Goal: Information Seeking & Learning: Learn about a topic

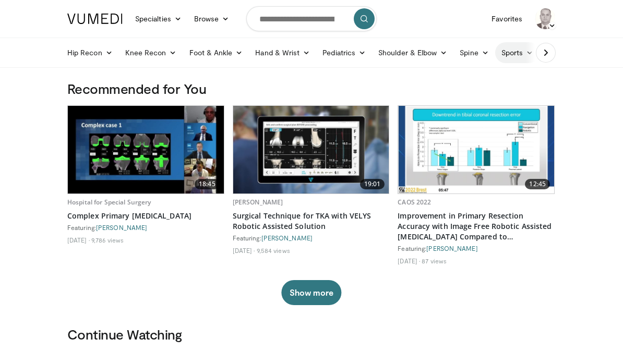
click at [521, 55] on link "Sports" at bounding box center [517, 52] width 45 height 21
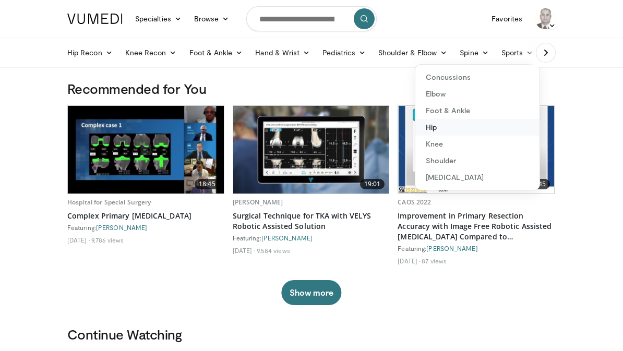
click at [439, 128] on link "Hip" at bounding box center [478, 127] width 124 height 17
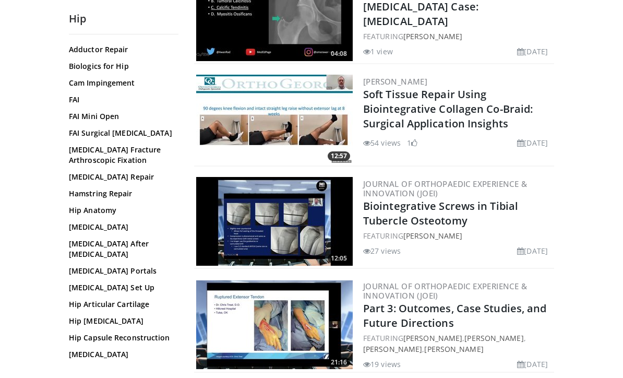
scroll to position [70, 0]
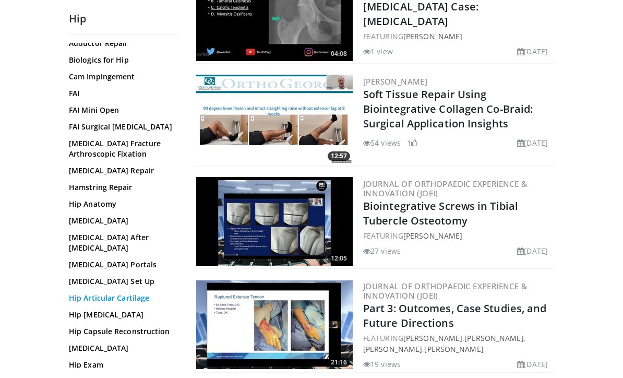
click at [102, 301] on link "Hip Articular Cartilage" at bounding box center [121, 298] width 104 height 10
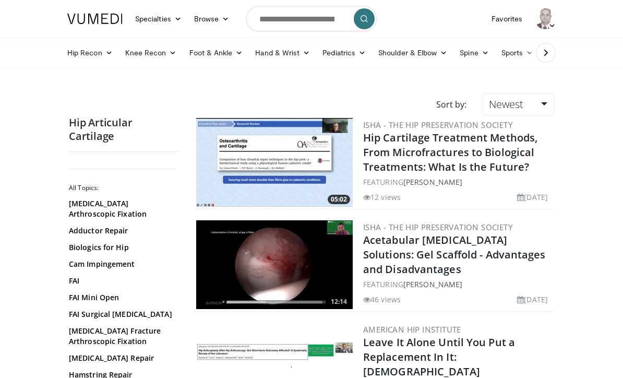
click at [288, 163] on img at bounding box center [274, 162] width 157 height 89
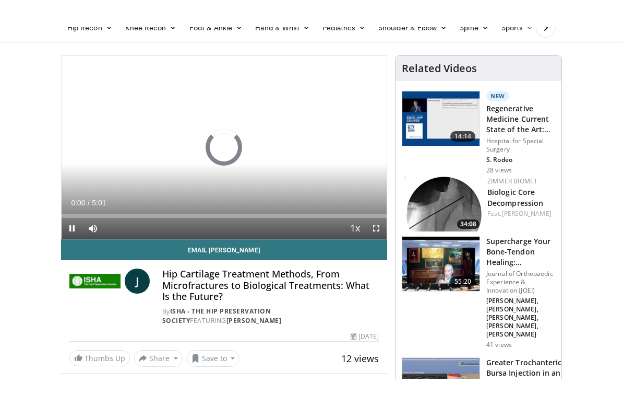
scroll to position [13, 0]
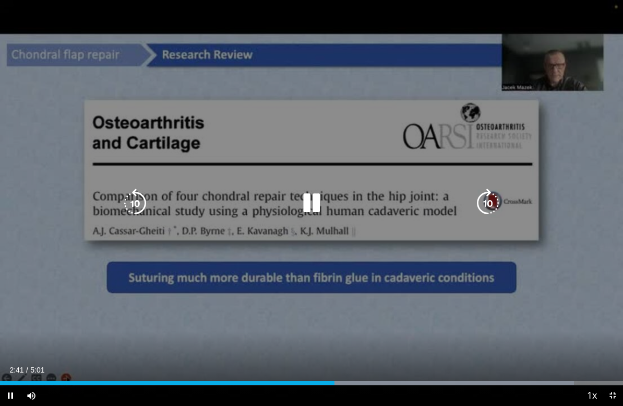
click at [299, 203] on icon "Video Player" at bounding box center [311, 202] width 29 height 29
click at [46, 252] on div "10 seconds Tap to unmute" at bounding box center [311, 203] width 623 height 406
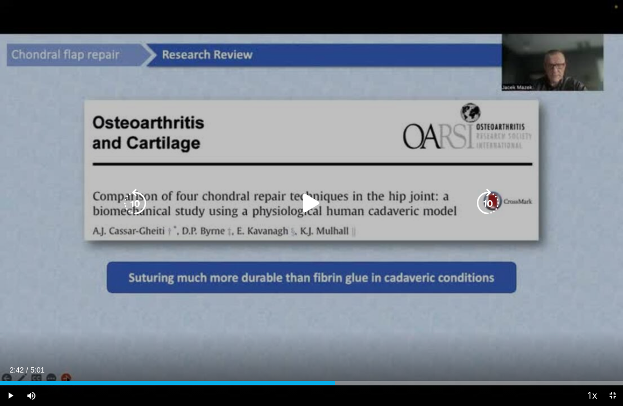
click at [299, 198] on icon "Video Player" at bounding box center [311, 202] width 29 height 29
click at [313, 191] on icon "Video Player" at bounding box center [311, 202] width 29 height 29
click at [311, 203] on icon "Video Player" at bounding box center [311, 202] width 29 height 29
click at [323, 202] on icon "Video Player" at bounding box center [311, 202] width 29 height 29
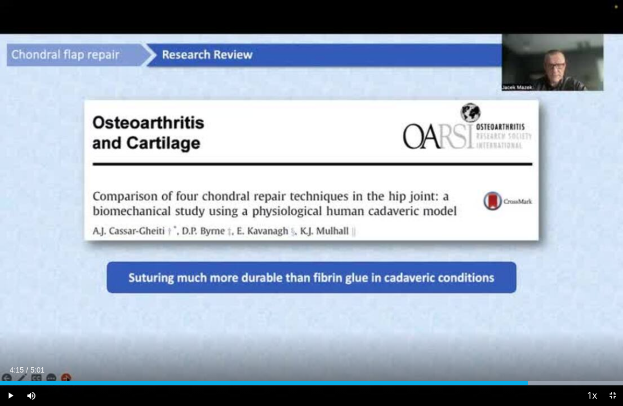
click at [520, 351] on div "Progress Bar" at bounding box center [264, 383] width 528 height 4
click at [522, 351] on div "Progress Bar" at bounding box center [477, 383] width 292 height 4
click at [474, 351] on div "Loaded : 0.00%" at bounding box center [311, 383] width 623 height 4
click at [431, 351] on div "Loaded : 81.60%" at bounding box center [311, 380] width 623 height 10
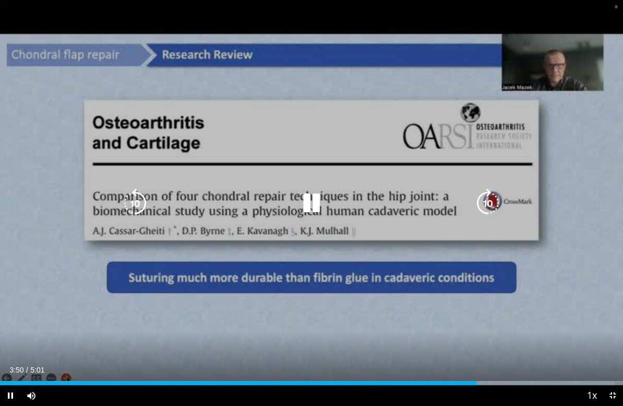
click at [305, 203] on icon "Video Player" at bounding box center [311, 202] width 29 height 29
click at [135, 201] on icon "Video Player" at bounding box center [135, 202] width 29 height 29
click at [301, 205] on icon "Video Player" at bounding box center [311, 202] width 29 height 29
click at [313, 209] on icon "Video Player" at bounding box center [311, 202] width 29 height 29
click at [33, 324] on div "10 seconds Tap to unmute" at bounding box center [311, 203] width 623 height 406
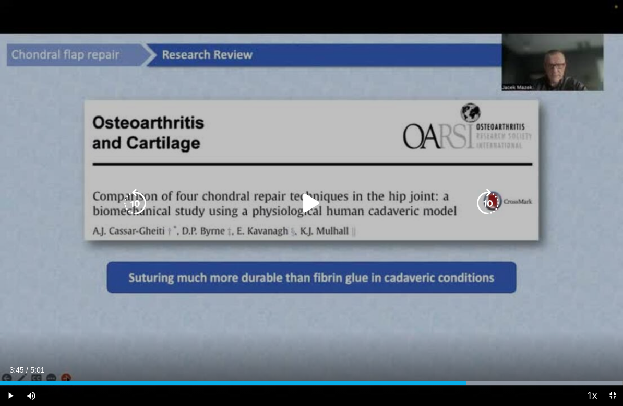
click at [498, 203] on icon "Video Player" at bounding box center [488, 202] width 29 height 29
click at [493, 197] on icon "Video Player" at bounding box center [488, 202] width 29 height 29
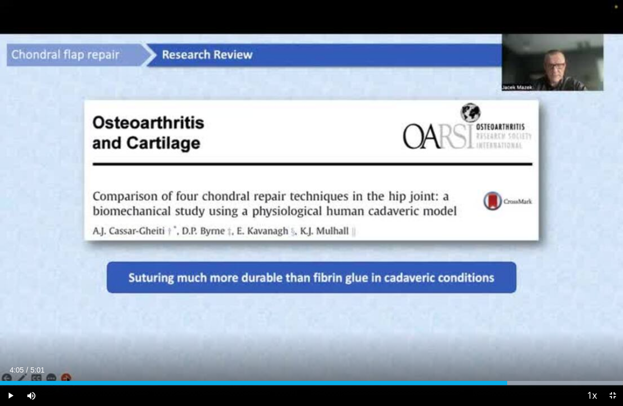
click at [205, 273] on div "10 seconds Tap to unmute" at bounding box center [311, 203] width 623 height 406
click at [178, 318] on div "10 seconds Tap to unmute" at bounding box center [311, 203] width 623 height 406
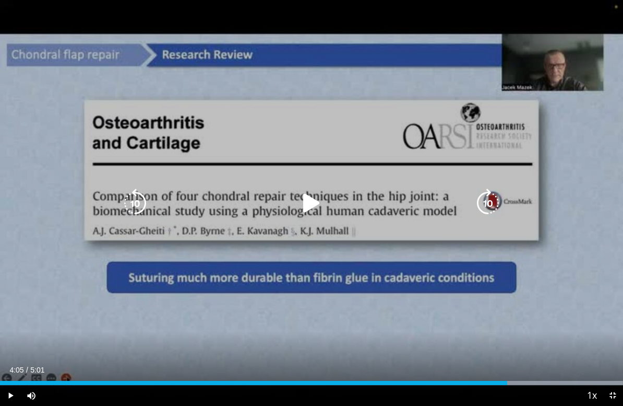
click at [137, 203] on icon "Video Player" at bounding box center [135, 202] width 29 height 29
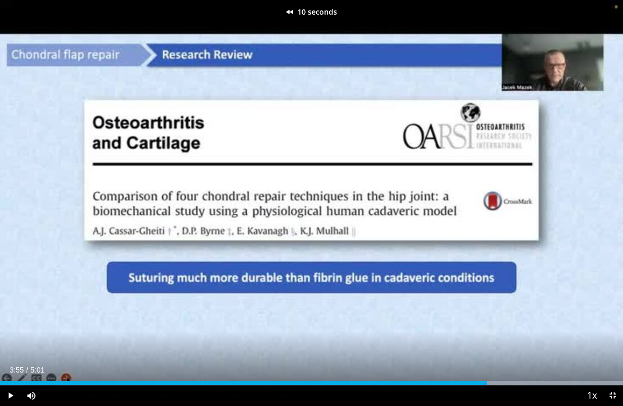
click at [582, 298] on div "10 seconds Tap to unmute" at bounding box center [311, 203] width 623 height 406
click at [368, 188] on div "10 seconds Tap to unmute" at bounding box center [311, 203] width 623 height 406
click at [574, 167] on div "10 seconds Tap to unmute" at bounding box center [311, 203] width 623 height 406
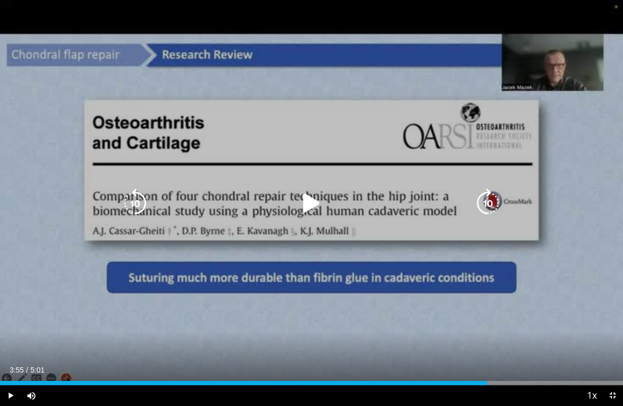
click at [308, 204] on icon "Video Player" at bounding box center [311, 202] width 29 height 29
click at [132, 198] on icon "Video Player" at bounding box center [135, 202] width 29 height 29
click at [311, 192] on icon "Video Player" at bounding box center [311, 202] width 29 height 29
click at [135, 200] on icon "Video Player" at bounding box center [135, 202] width 29 height 29
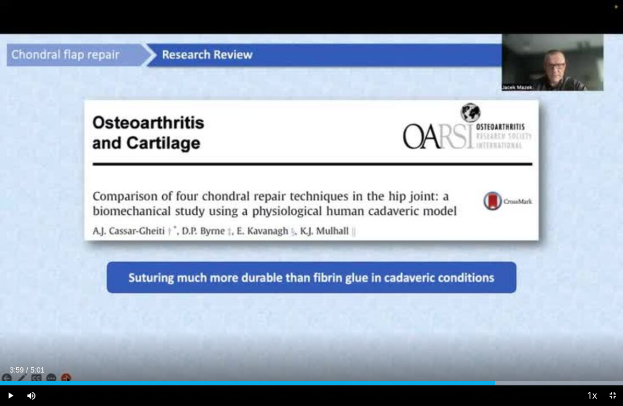
click at [214, 237] on div "10 seconds Tap to unmute" at bounding box center [311, 203] width 623 height 406
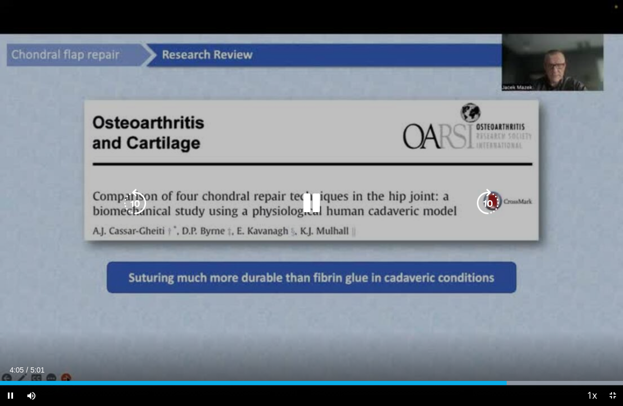
click at [312, 200] on icon "Video Player" at bounding box center [311, 202] width 29 height 29
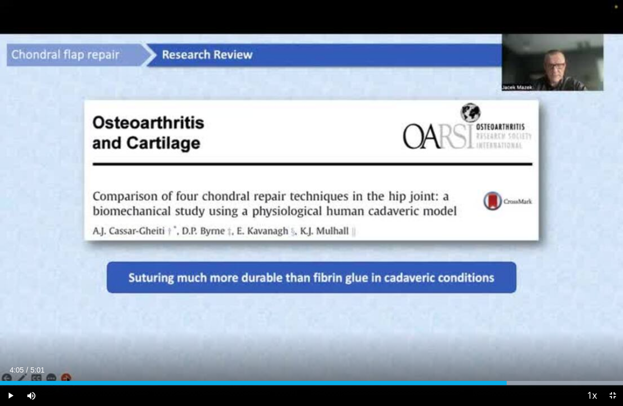
click at [48, 194] on div "10 seconds Tap to unmute" at bounding box center [311, 203] width 623 height 406
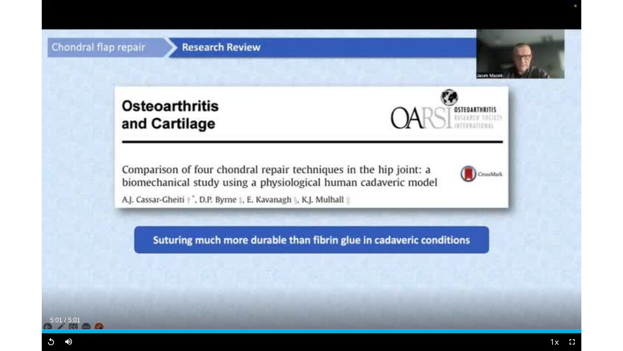
scroll to position [27, 0]
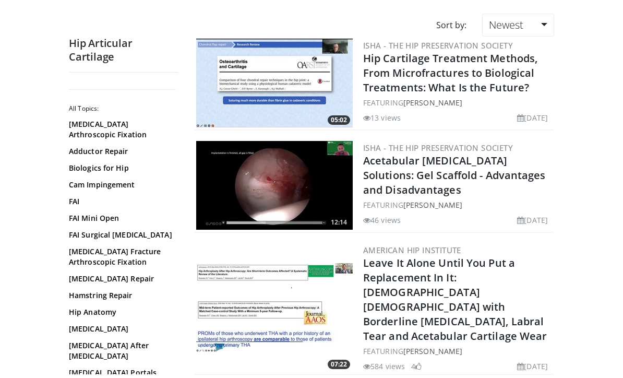
scroll to position [79, 0]
click at [303, 190] on img at bounding box center [274, 185] width 157 height 89
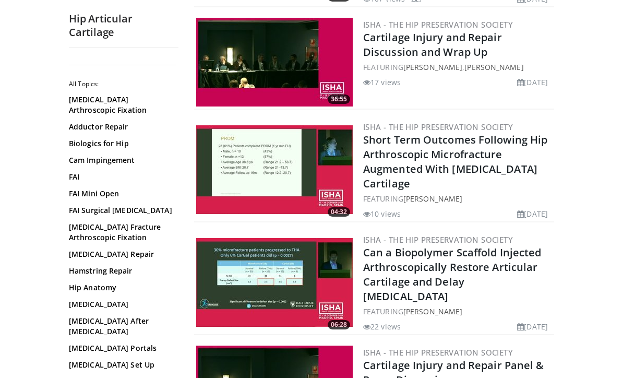
scroll to position [779, 0]
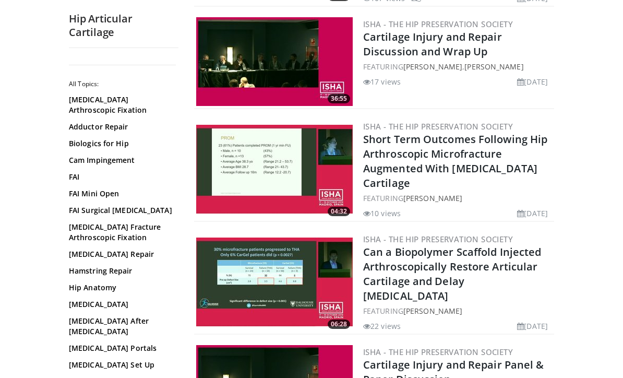
click at [512, 132] on h2 "Short Term Outcomes Following Hip Arthroscopic Microfracture Augmented With [ME…" at bounding box center [457, 161] width 189 height 58
click at [280, 143] on img at bounding box center [274, 169] width 157 height 89
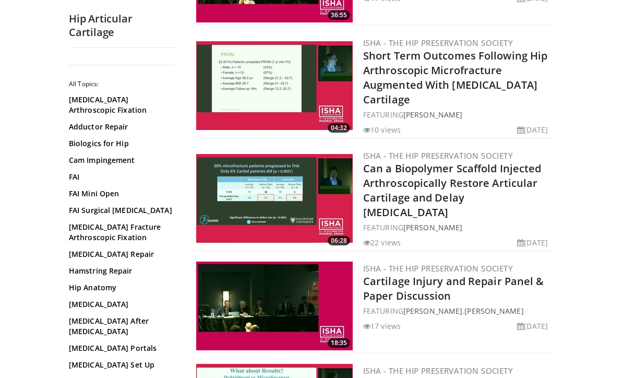
scroll to position [862, 0]
click at [338, 172] on img at bounding box center [274, 199] width 157 height 89
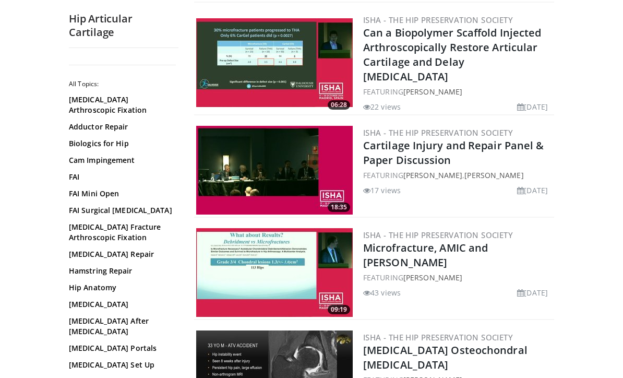
scroll to position [1001, 0]
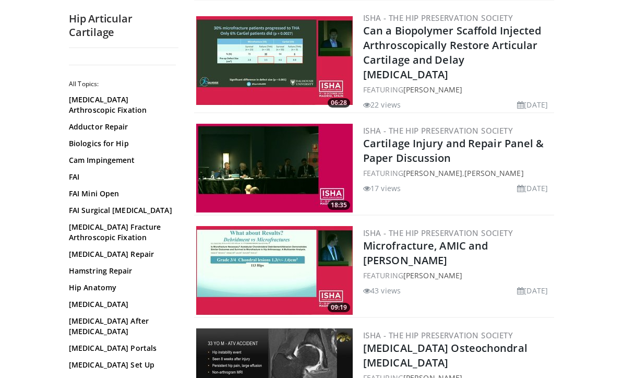
click at [535, 285] on li "[DATE]" at bounding box center [532, 290] width 31 height 11
click at [342, 227] on img at bounding box center [274, 270] width 157 height 89
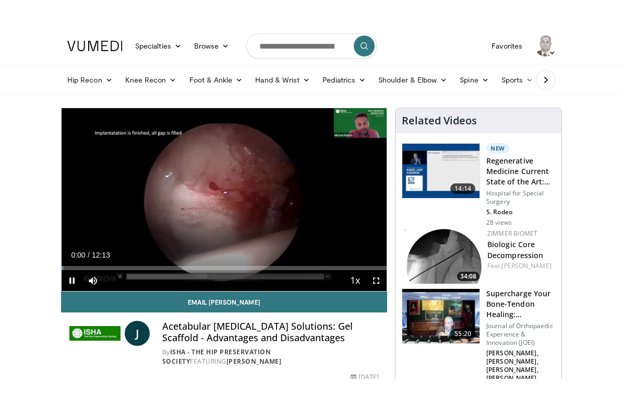
scroll to position [13, 0]
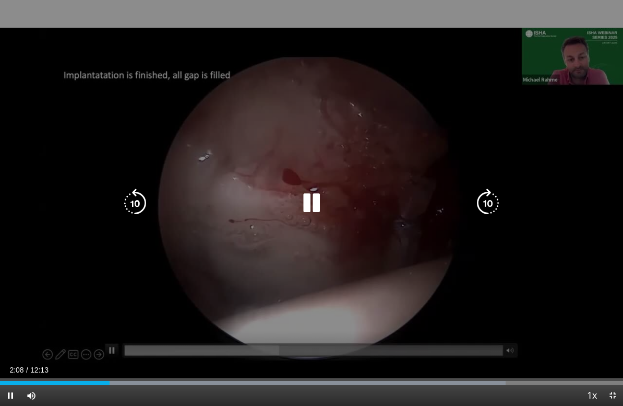
click at [551, 277] on div "10 seconds Tap to unmute" at bounding box center [311, 203] width 623 height 406
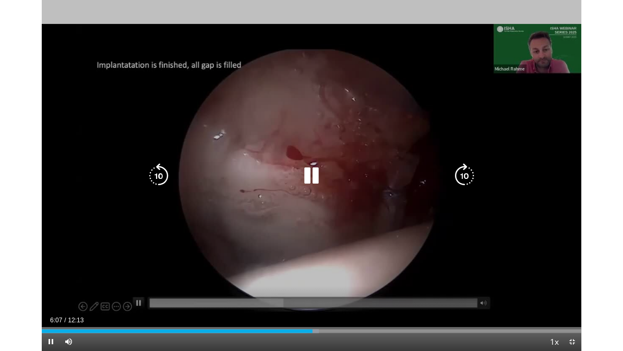
scroll to position [0, 0]
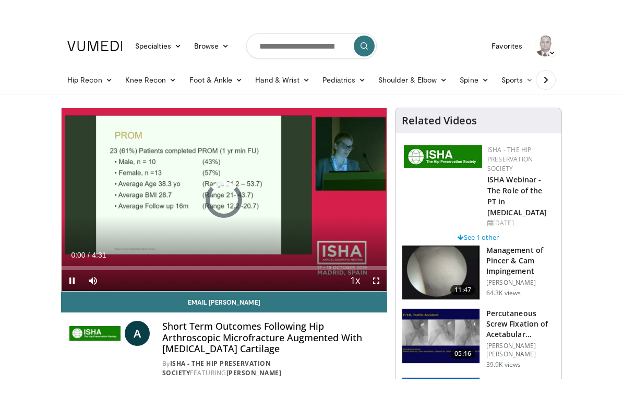
scroll to position [13, 0]
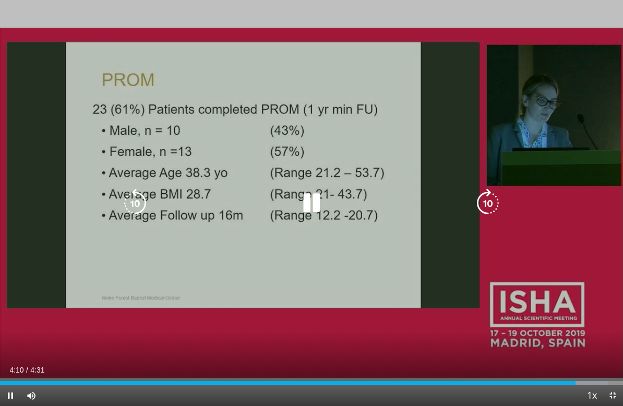
click at [318, 200] on icon "Video Player" at bounding box center [311, 202] width 29 height 29
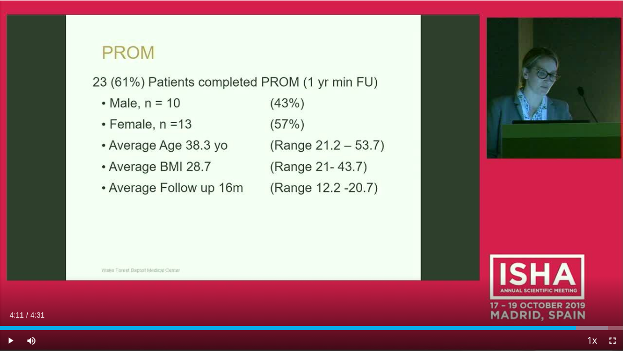
scroll to position [0, 0]
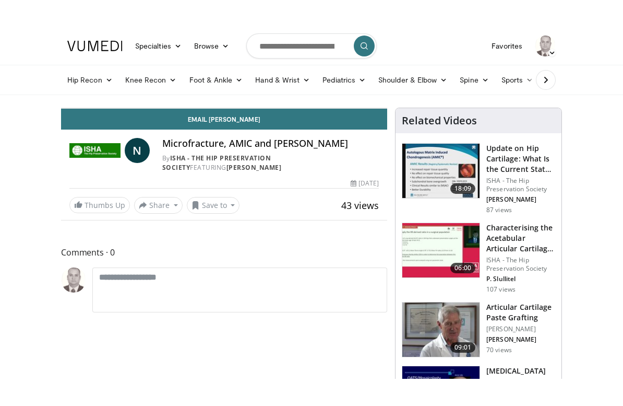
scroll to position [13, 0]
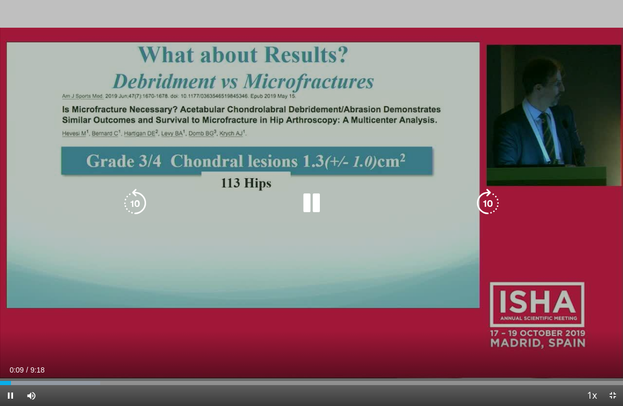
click at [315, 191] on icon "Video Player" at bounding box center [311, 202] width 29 height 29
click at [312, 199] on icon "Video Player" at bounding box center [311, 202] width 29 height 29
click at [315, 207] on icon "Video Player" at bounding box center [311, 202] width 29 height 29
